Goal: Task Accomplishment & Management: Complete application form

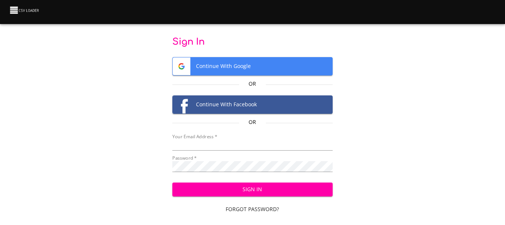
type input "[EMAIL_ADDRESS][DOMAIN_NAME]"
click at [235, 191] on span "Sign In" at bounding box center [252, 189] width 148 height 9
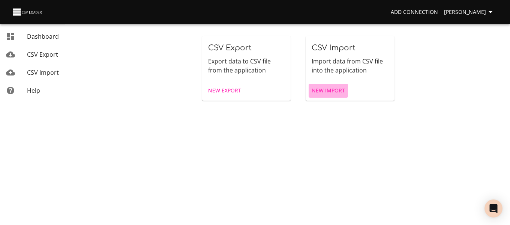
click at [328, 87] on span "New Import" at bounding box center [328, 90] width 33 height 9
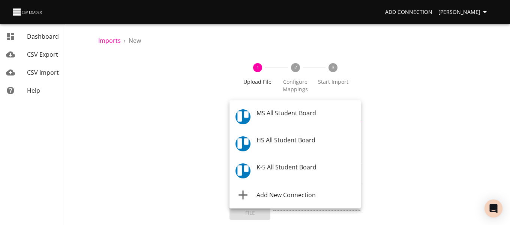
click at [274, 116] on body "Add Connection [PERSON_NAME] Dashboard CSV Export CSV Import Help Imports › New…" at bounding box center [255, 112] width 510 height 225
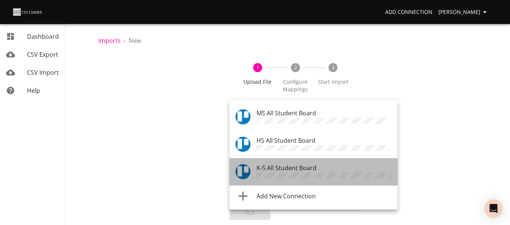
click at [275, 164] on span "K-5 All Student Board" at bounding box center [287, 168] width 60 height 8
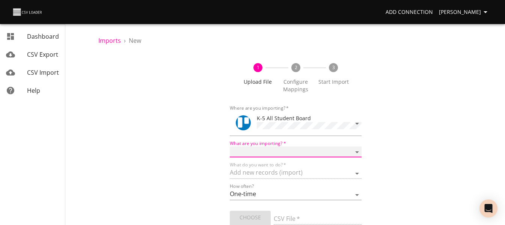
click at [272, 148] on select "Boards Cards Checkitems Checklists" at bounding box center [295, 151] width 131 height 11
select select "cards"
click at [230, 146] on select "Boards Cards Checkitems Checklists" at bounding box center [295, 151] width 131 height 11
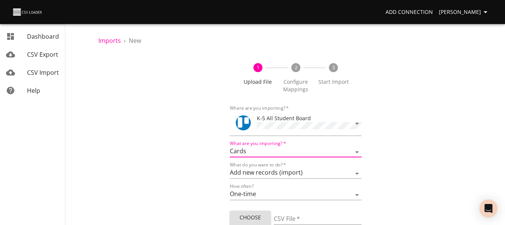
click at [244, 220] on span "Choose File" at bounding box center [250, 222] width 29 height 18
type input "ES 09112025.csv"
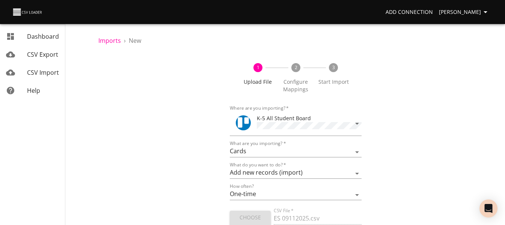
scroll to position [45, 0]
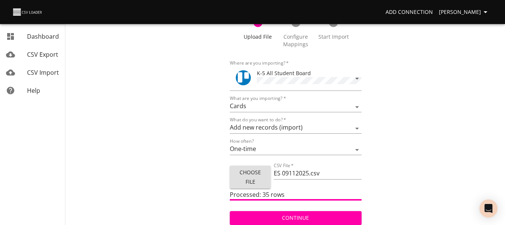
click at [317, 214] on span "Continue" at bounding box center [295, 217] width 119 height 9
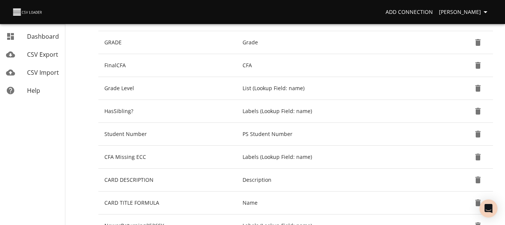
scroll to position [175, 0]
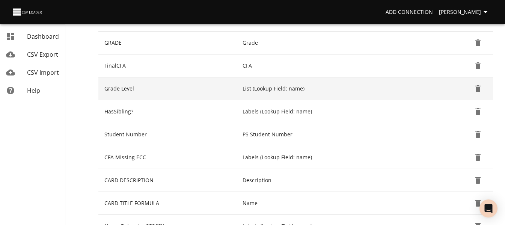
click at [479, 87] on icon "Delete" at bounding box center [477, 88] width 5 height 7
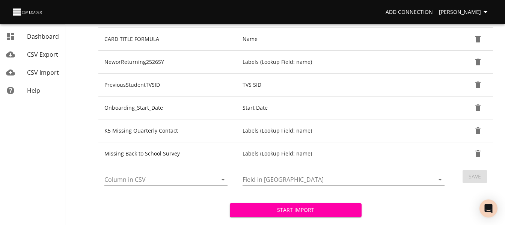
scroll to position [316, 0]
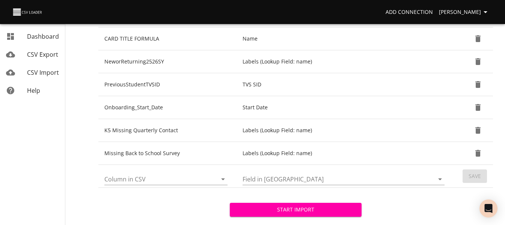
click at [224, 180] on icon "Open" at bounding box center [222, 178] width 9 height 9
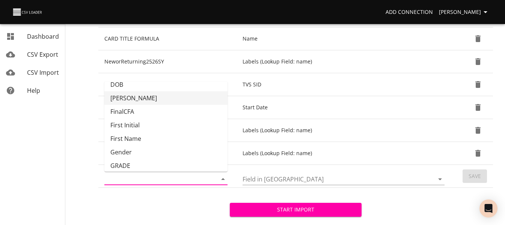
scroll to position [48, 0]
click at [180, 163] on li "GRADE" at bounding box center [165, 165] width 123 height 14
type input "GRADE"
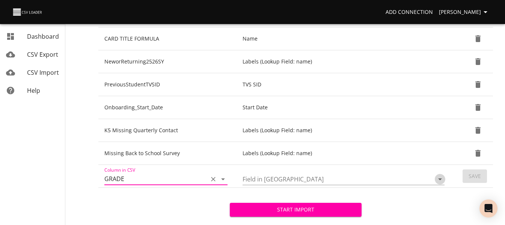
click at [436, 180] on icon "Open" at bounding box center [439, 178] width 9 height 9
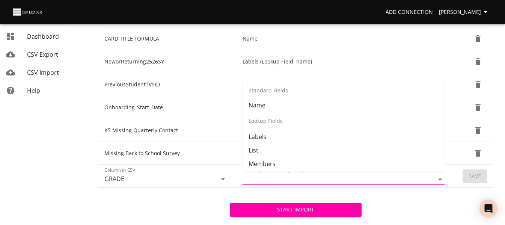
scroll to position [89, 0]
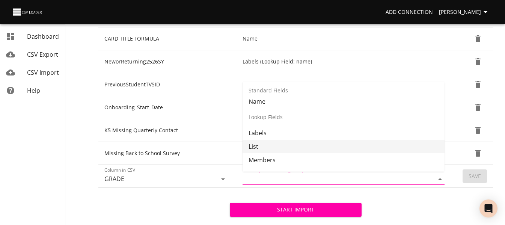
click at [383, 147] on li "List" at bounding box center [343, 147] width 202 height 14
type input "List"
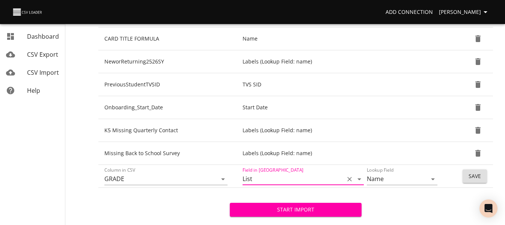
click at [470, 178] on span "Save" at bounding box center [474, 175] width 12 height 9
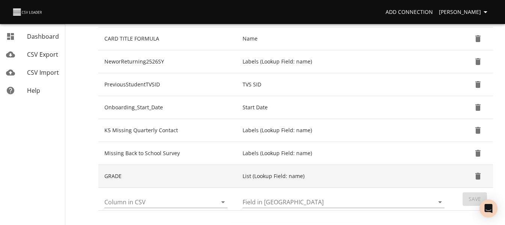
scroll to position [369, 0]
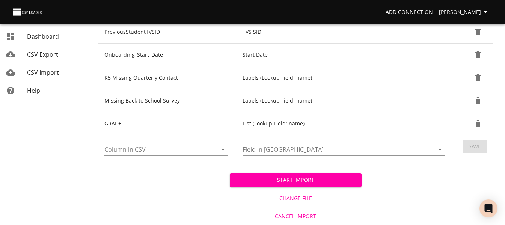
click at [259, 179] on span "Start Import" at bounding box center [295, 179] width 119 height 9
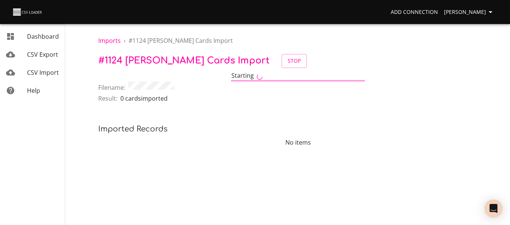
click at [38, 72] on span "CSV Import" at bounding box center [43, 72] width 32 height 8
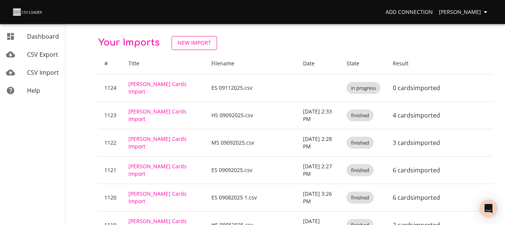
click at [201, 44] on span "New Import" at bounding box center [193, 42] width 33 height 9
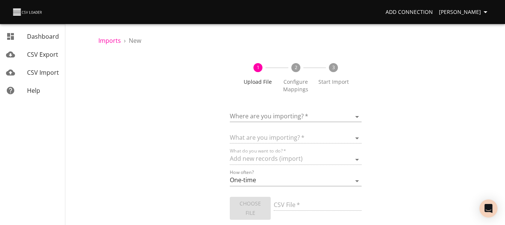
click at [259, 118] on body "Add Connection [PERSON_NAME] Dashboard CSV Export CSV Import Help Imports › New…" at bounding box center [252, 112] width 505 height 225
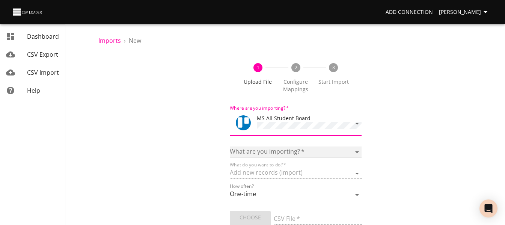
click at [258, 154] on select "Boards Cards Checkitems Checklists" at bounding box center [295, 151] width 131 height 11
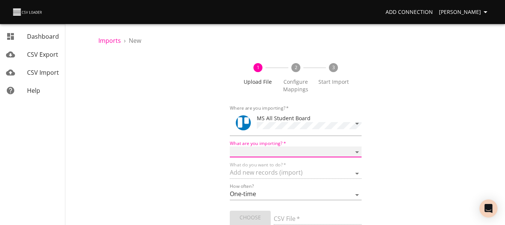
select select "cards"
click at [230, 146] on select "Boards Cards Checkitems Checklists" at bounding box center [295, 151] width 131 height 11
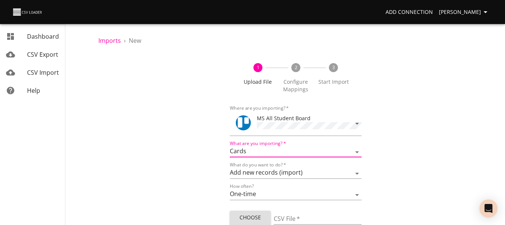
click at [251, 213] on span "Choose File" at bounding box center [250, 222] width 29 height 18
type input "MS 09112025.csv"
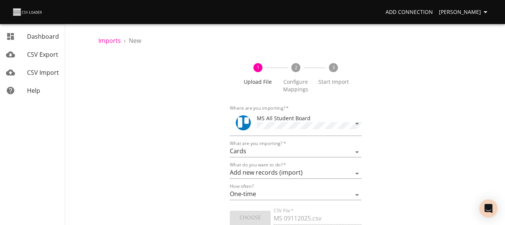
scroll to position [45, 0]
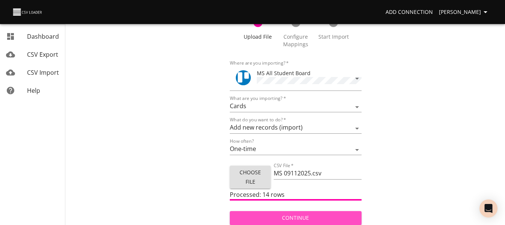
click at [294, 217] on span "Continue" at bounding box center [295, 217] width 119 height 9
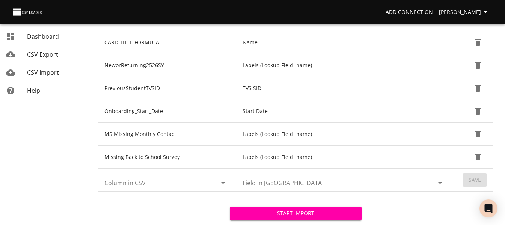
scroll to position [314, 0]
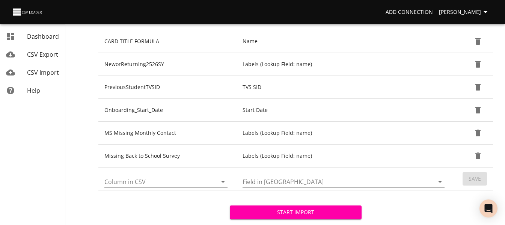
click at [221, 185] on icon "Open" at bounding box center [222, 181] width 9 height 9
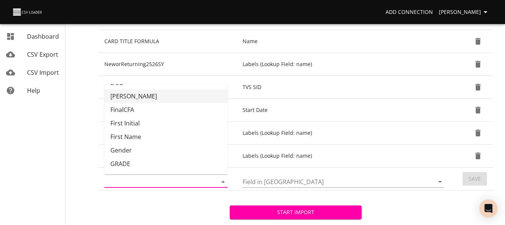
scroll to position [52, 0]
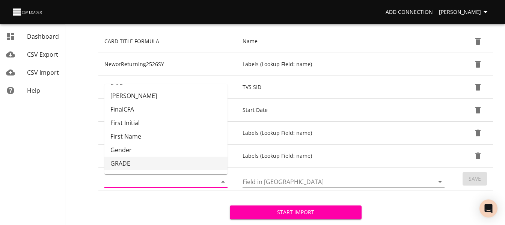
click at [184, 164] on li "GRADE" at bounding box center [165, 163] width 123 height 14
type input "GRADE"
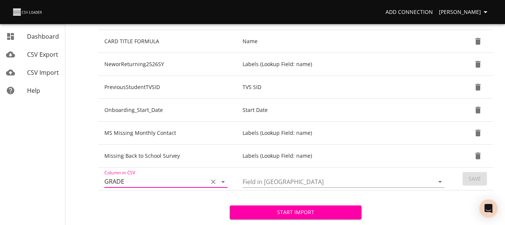
click at [301, 184] on input "Field in [GEOGRAPHIC_DATA]" at bounding box center [331, 182] width 179 height 12
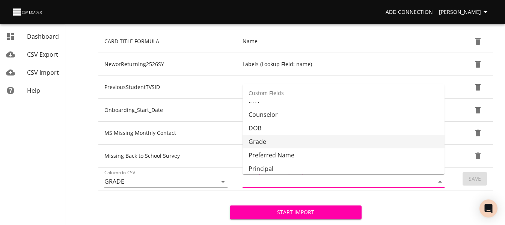
scroll to position [196, 0]
click at [314, 140] on li "Grade" at bounding box center [343, 141] width 202 height 14
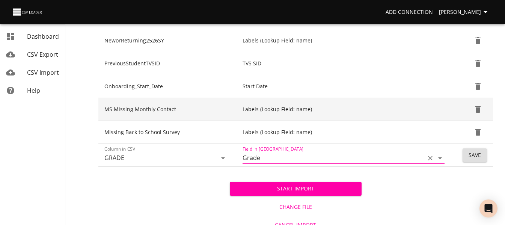
scroll to position [338, 0]
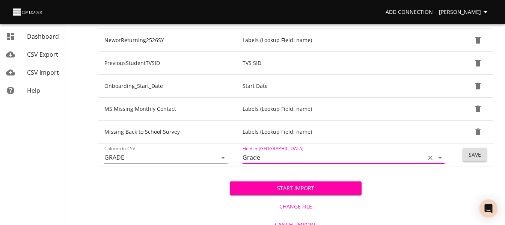
click at [438, 158] on icon "Open" at bounding box center [439, 157] width 9 height 9
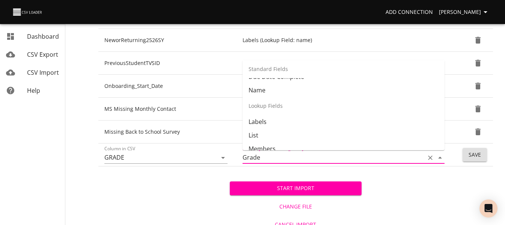
scroll to position [77, 0]
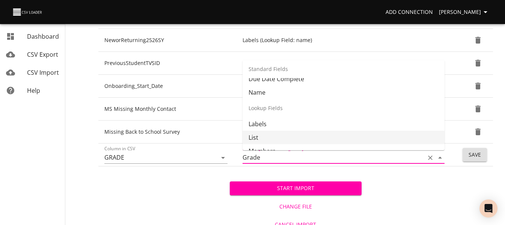
click at [354, 132] on li "List" at bounding box center [343, 138] width 202 height 14
type input "List"
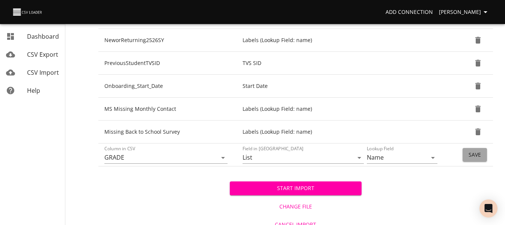
click at [483, 156] on button "Save" at bounding box center [474, 155] width 24 height 14
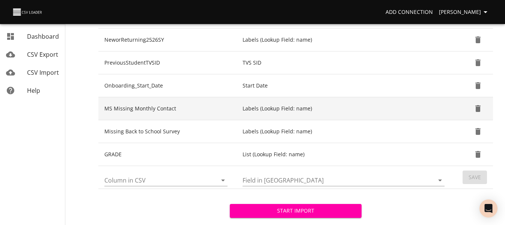
scroll to position [369, 0]
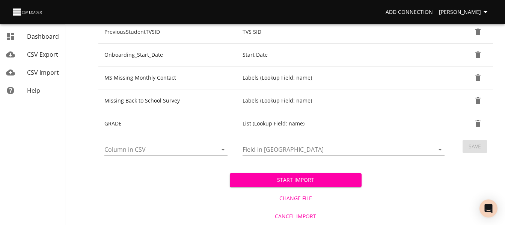
click at [323, 177] on span "Start Import" at bounding box center [295, 179] width 119 height 9
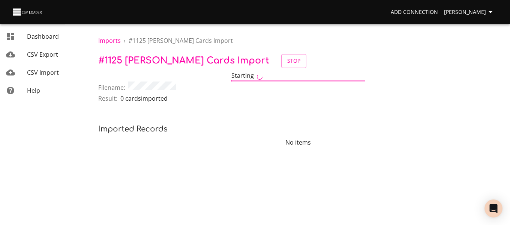
click at [24, 68] on link "CSV Import" at bounding box center [32, 72] width 65 height 18
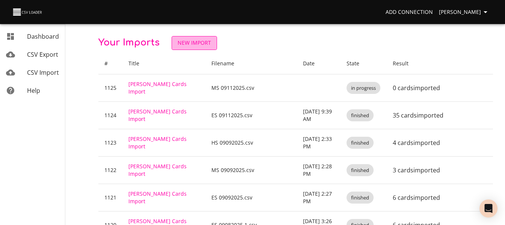
click at [206, 41] on span "New Import" at bounding box center [193, 42] width 33 height 9
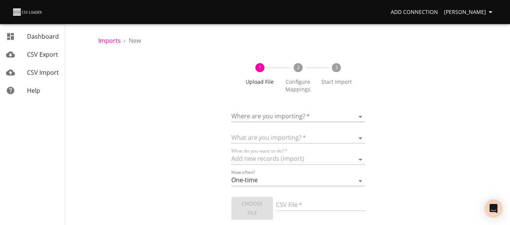
click at [272, 114] on body "Add Connection [PERSON_NAME] Dashboard CSV Export CSV Import Help Imports › New…" at bounding box center [255, 112] width 510 height 225
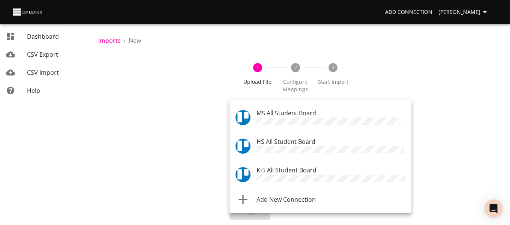
click at [274, 143] on span "HS All Student Board" at bounding box center [286, 141] width 59 height 8
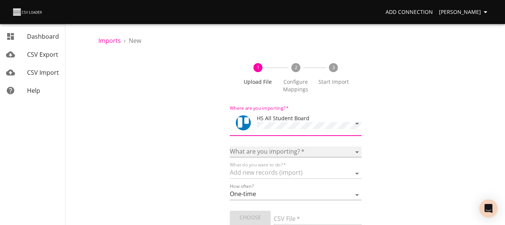
click at [270, 152] on select "Boards Cards Checkitems Checklists" at bounding box center [295, 151] width 131 height 11
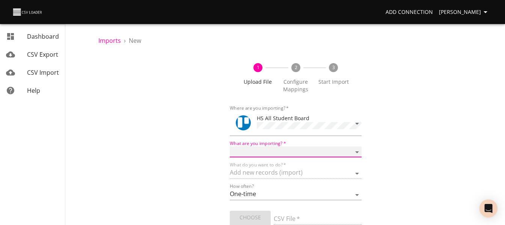
select select "cards"
click at [230, 146] on select "Boards Cards Checkitems Checklists" at bounding box center [295, 151] width 131 height 11
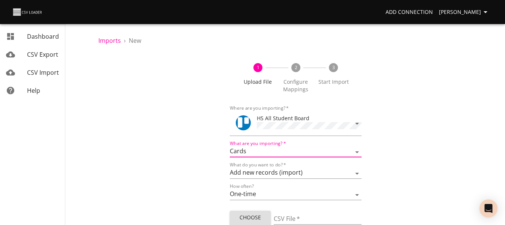
click at [253, 217] on span "Choose File" at bounding box center [250, 222] width 29 height 18
type input "HS 09112025.csv"
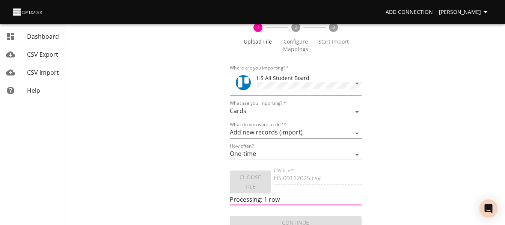
scroll to position [45, 0]
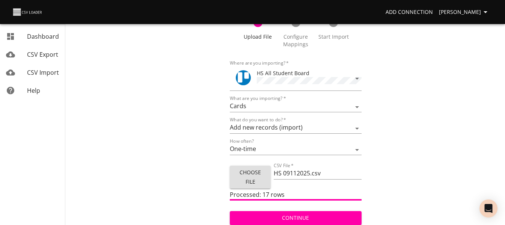
click at [300, 213] on span "Continue" at bounding box center [295, 217] width 119 height 9
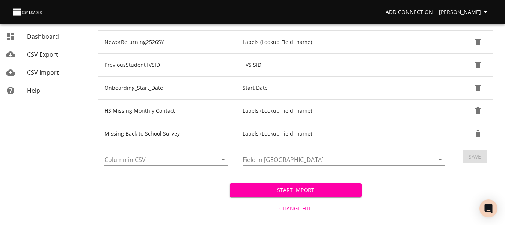
scroll to position [359, 0]
click at [227, 157] on icon "Open" at bounding box center [222, 159] width 9 height 9
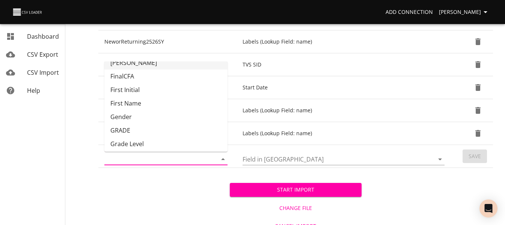
scroll to position [69, 0]
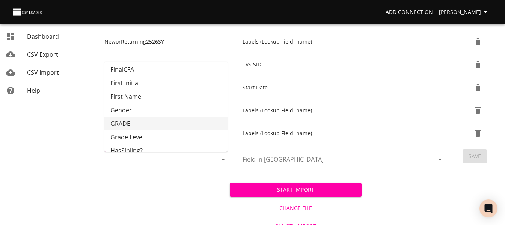
click at [196, 120] on li "GRADE" at bounding box center [165, 124] width 123 height 14
type input "GRADE"
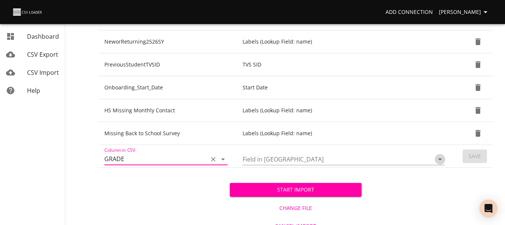
click at [439, 161] on icon "Open" at bounding box center [439, 159] width 9 height 9
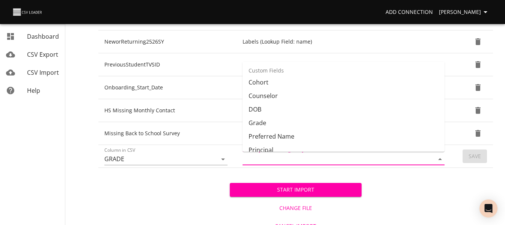
scroll to position [206, 0]
click at [391, 122] on li "Grade" at bounding box center [343, 123] width 202 height 14
type input "Grade"
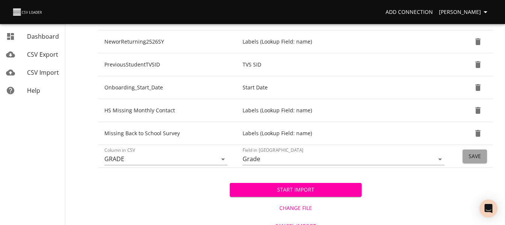
click at [476, 160] on span "Save" at bounding box center [474, 156] width 12 height 9
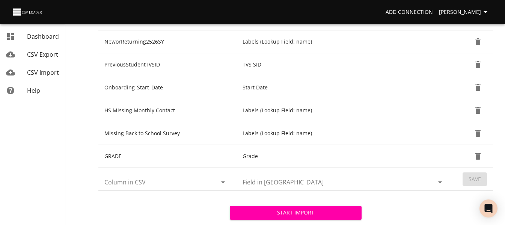
click at [334, 207] on button "Start Import" at bounding box center [295, 213] width 131 height 14
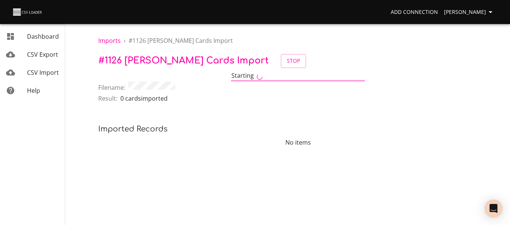
click at [53, 71] on span "CSV Import" at bounding box center [43, 72] width 32 height 8
